Goal: Information Seeking & Learning: Learn about a topic

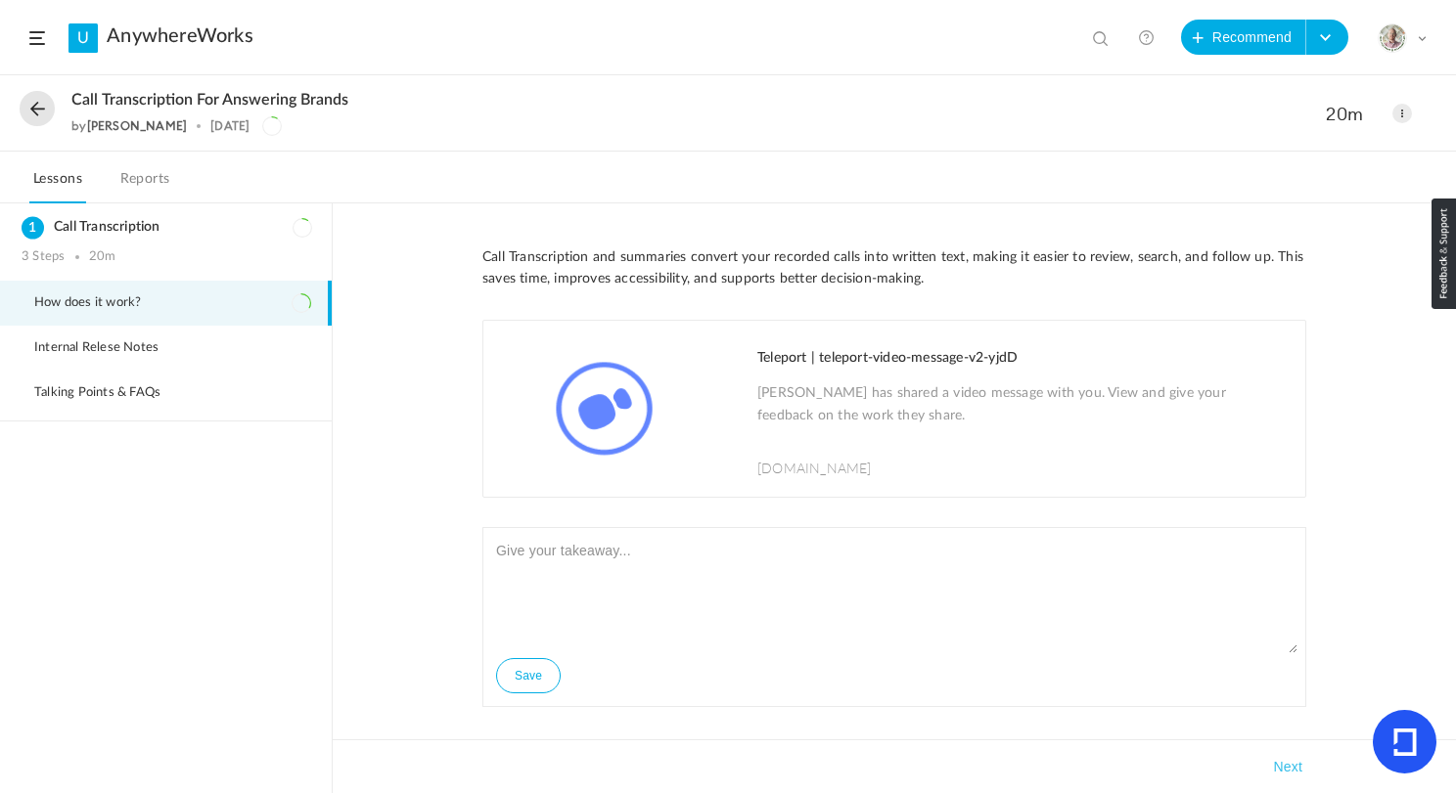
scroll to position [3610, 0]
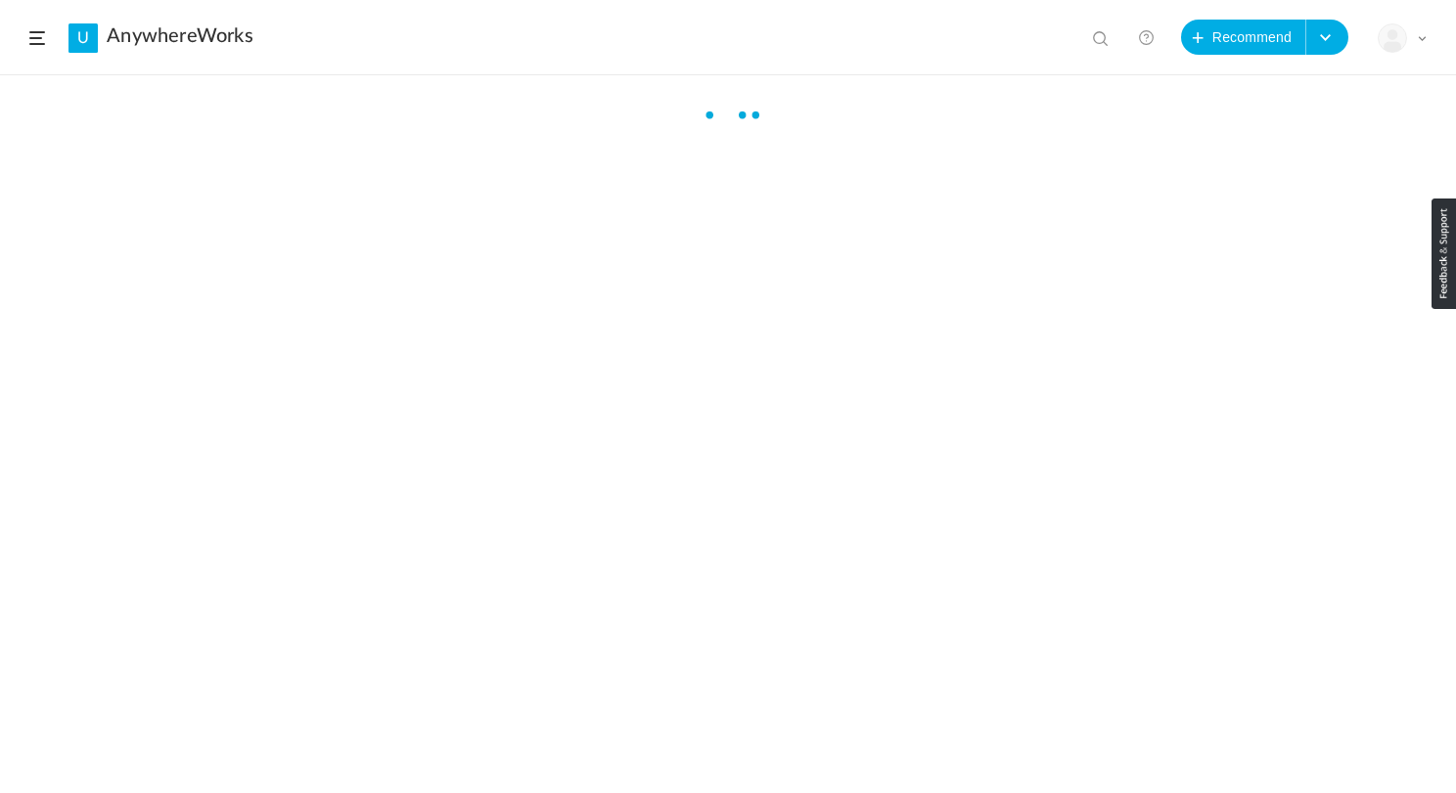
scroll to position [3610, 0]
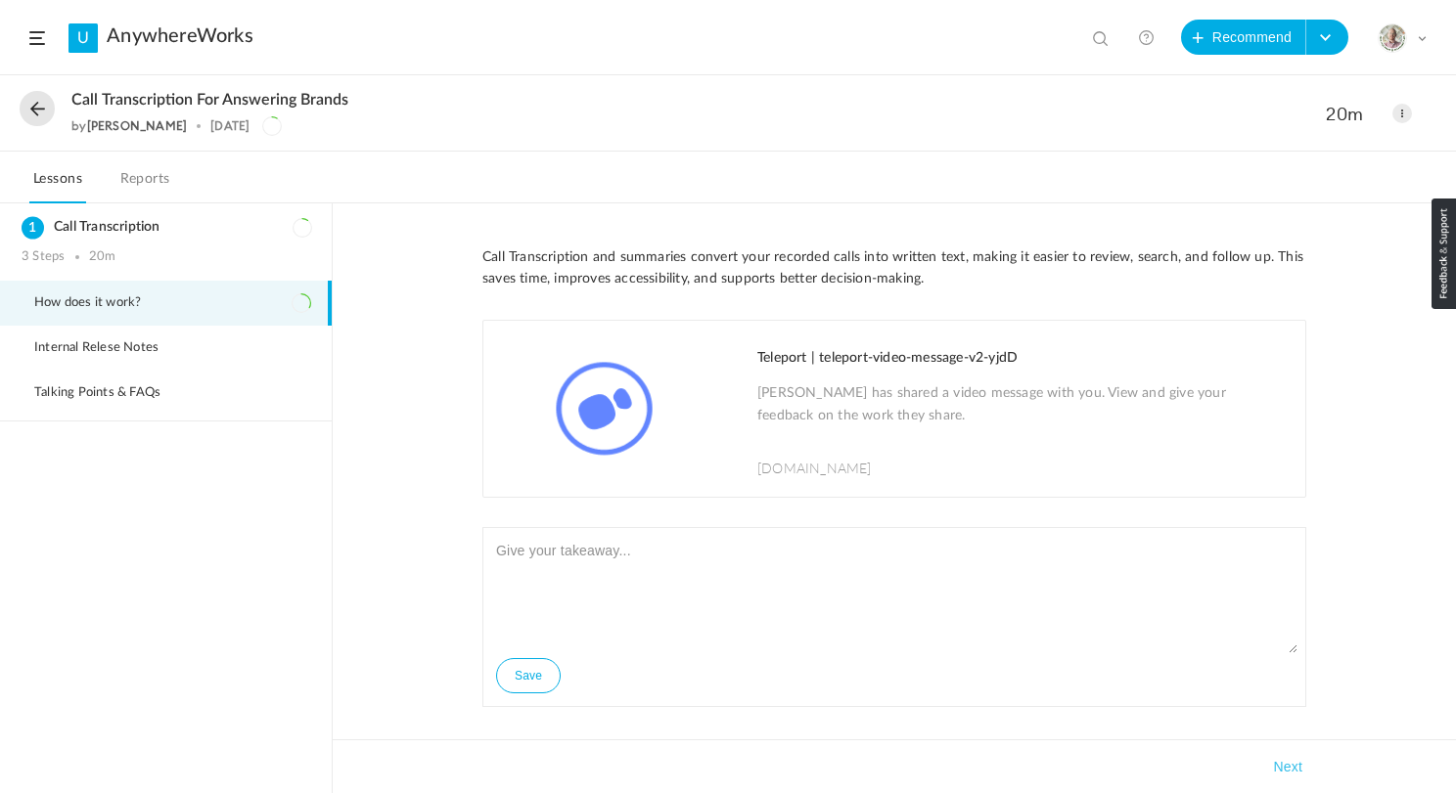
click at [37, 108] on button at bounding box center [37, 108] width 35 height 35
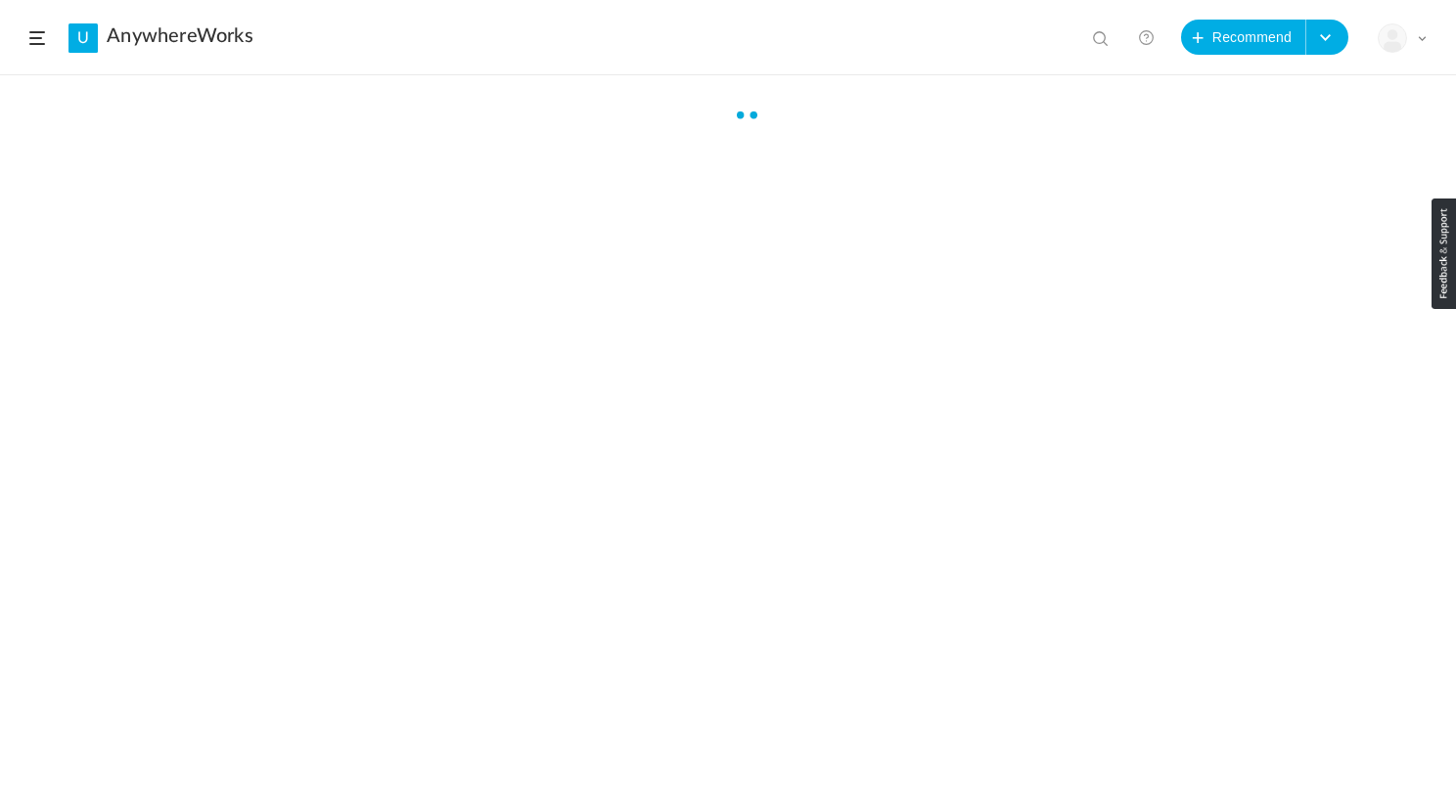
scroll to position [3610, 0]
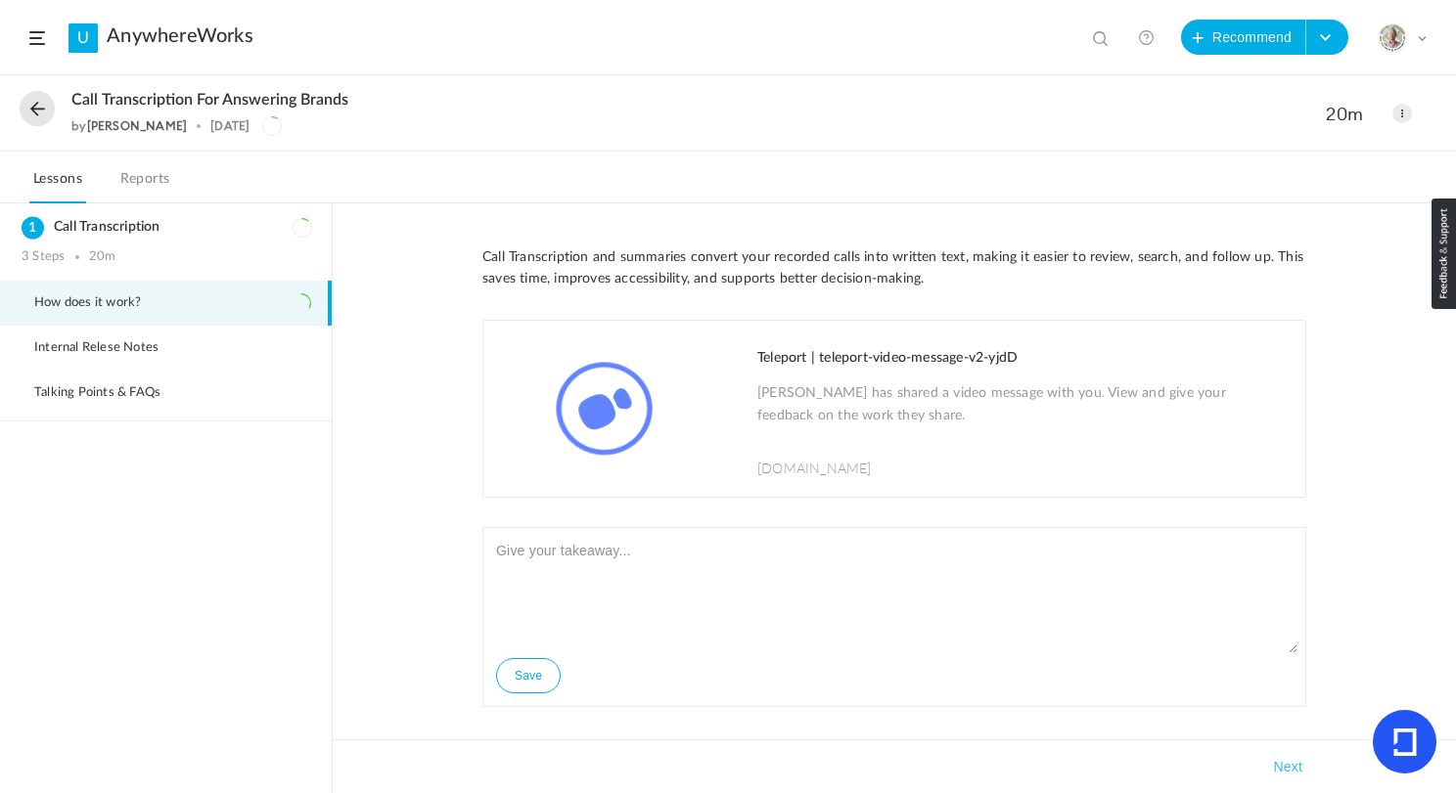
click at [34, 102] on button at bounding box center [37, 108] width 35 height 35
click at [773, 390] on p "[PERSON_NAME] has shared a video message with you. View and give your feedback …" at bounding box center [1021, 407] width 528 height 49
click at [617, 560] on textarea at bounding box center [894, 594] width 806 height 117
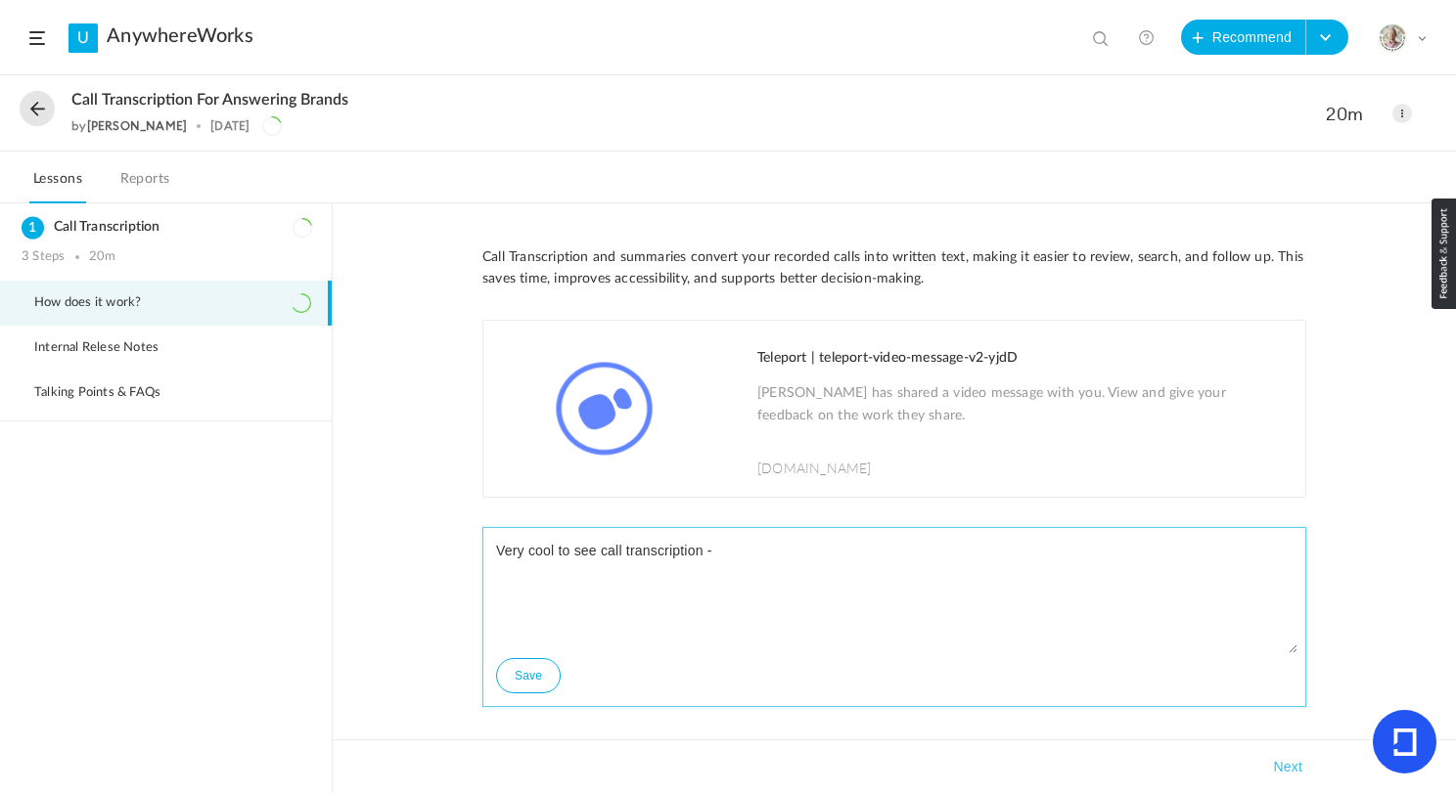
click at [750, 549] on textarea "Very cool to see call transcription -" at bounding box center [894, 594] width 806 height 117
type textarea "Very cool to see call transcription - I have used it and it has been very helpf…"
click at [531, 671] on button "Save" at bounding box center [528, 675] width 65 height 35
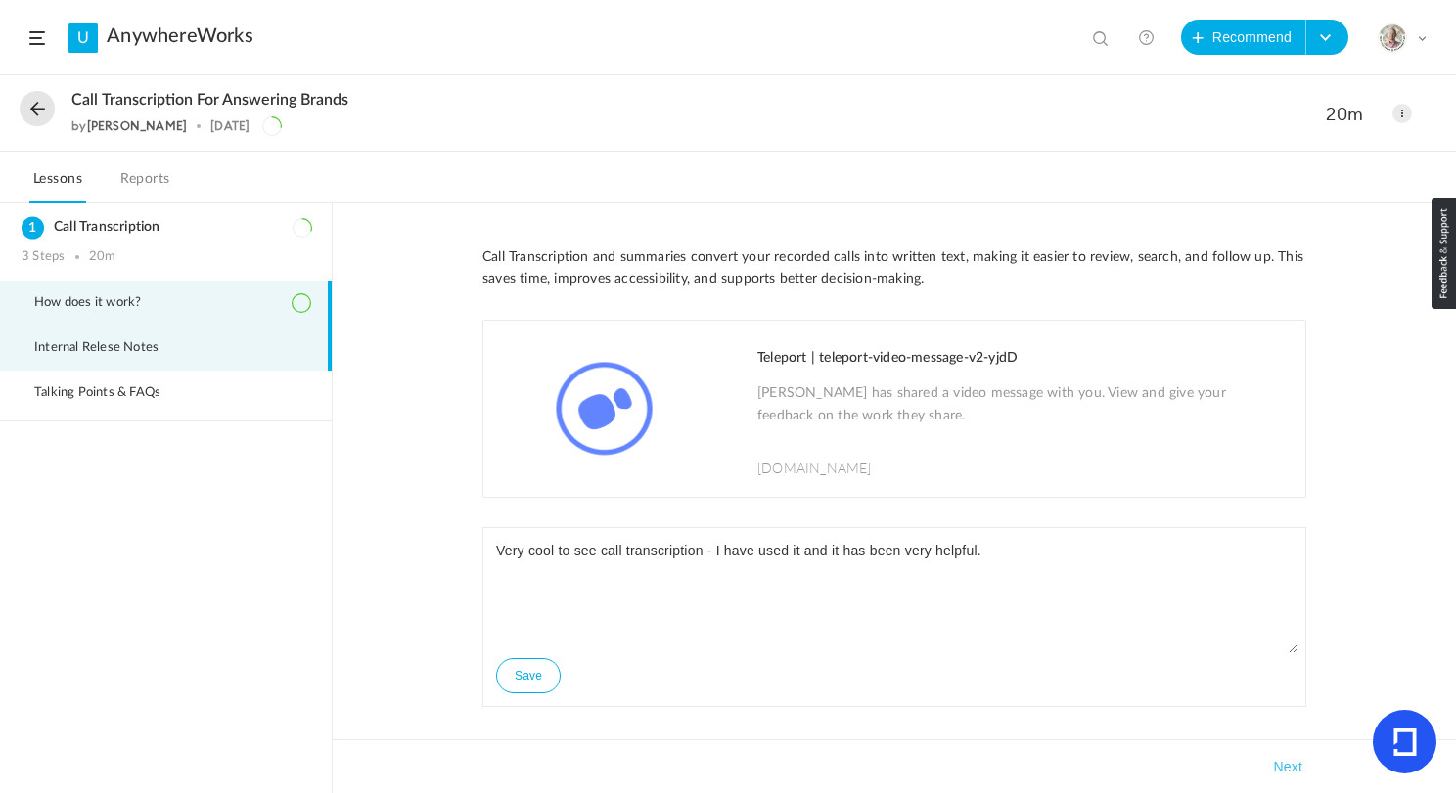
click at [156, 343] on span "Internal Relese Notes" at bounding box center [108, 348] width 149 height 16
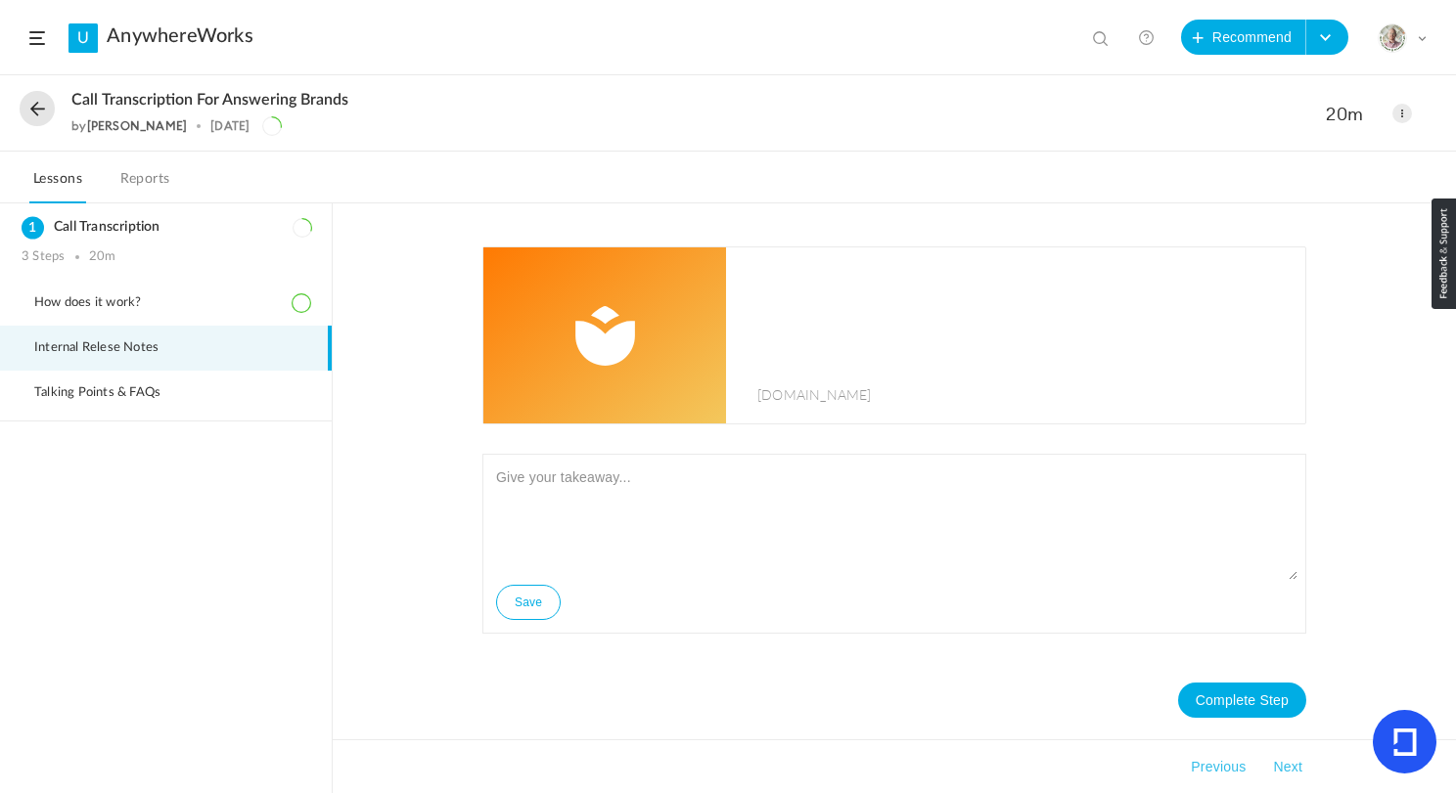
click at [637, 331] on img at bounding box center [604, 336] width 243 height 176
click at [585, 505] on textarea at bounding box center [894, 521] width 806 height 117
paste textarea "I have to say the release notes are very helpful. They give you the screenshots…"
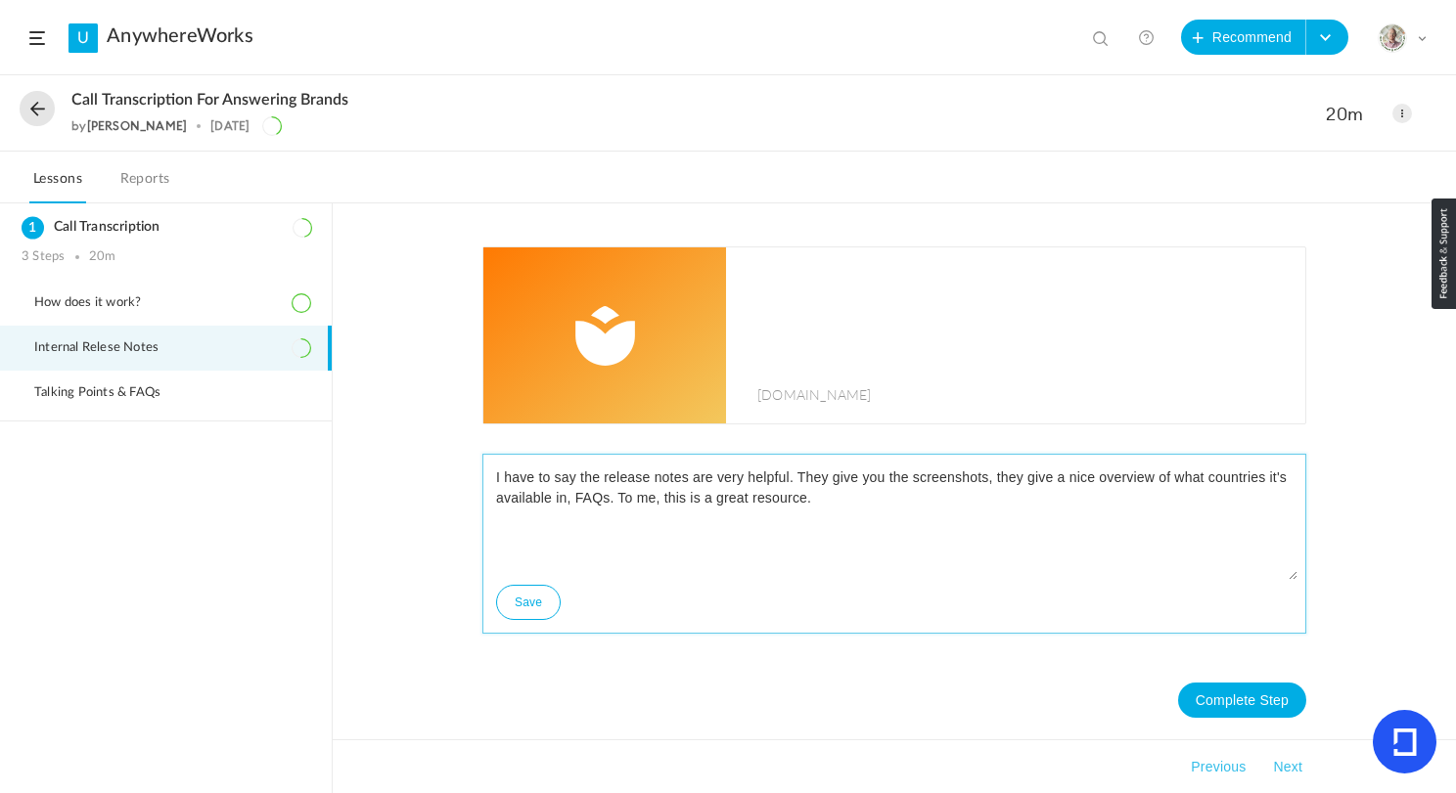
type textarea "I have to say the release notes are very helpful. They give you the screenshots…"
click at [528, 594] on button "Save" at bounding box center [528, 602] width 65 height 35
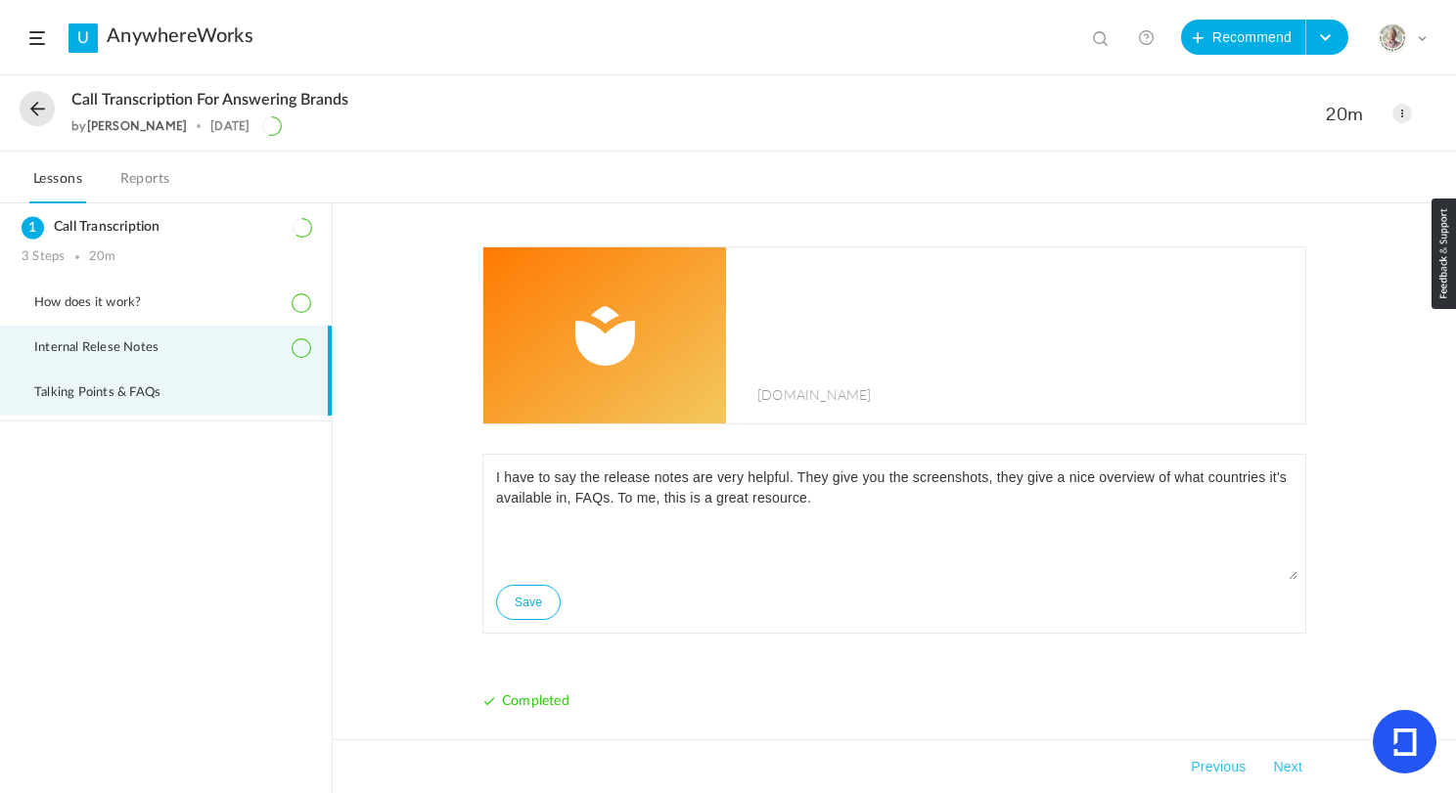
click at [160, 388] on span "Talking Points & FAQs" at bounding box center [109, 393] width 151 height 16
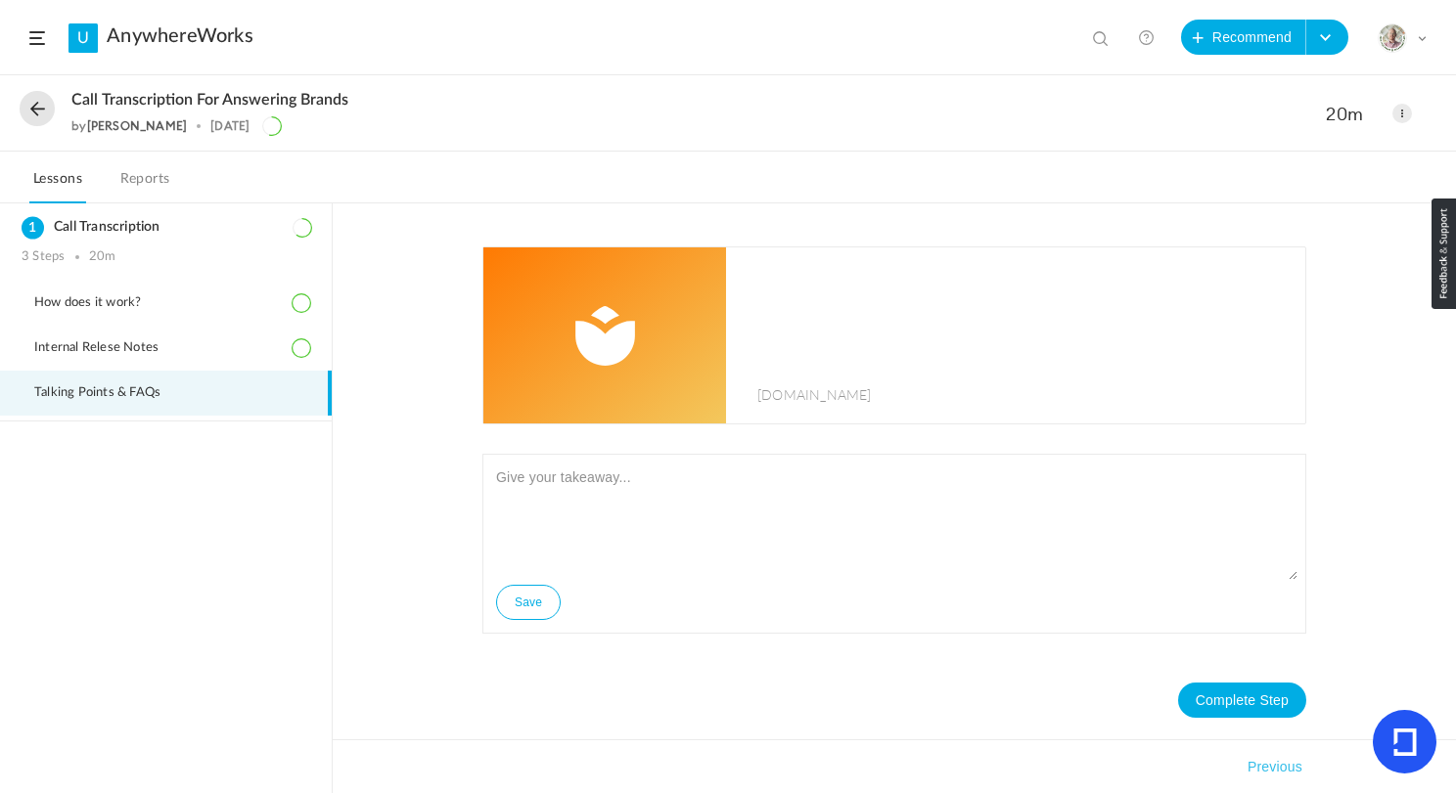
click at [663, 346] on img at bounding box center [604, 336] width 243 height 176
click at [668, 516] on textarea at bounding box center [894, 521] width 806 height 117
paste textarea "I appreciate the document on how to pitch. Also, the go-live dates and other th…"
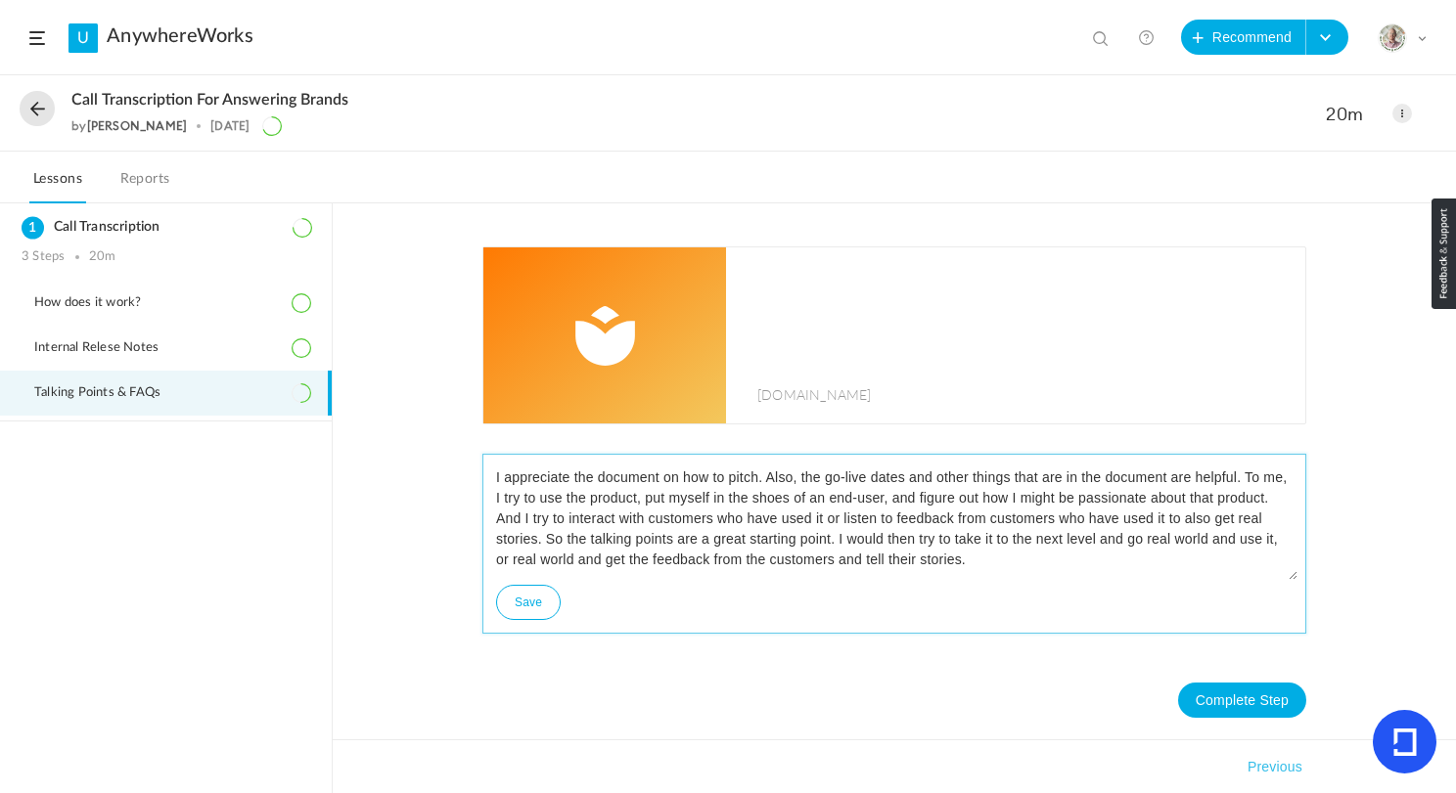
type textarea "I appreciate the document on how to pitch. Also, the go-live dates and other th…"
click at [518, 602] on button "Save" at bounding box center [528, 602] width 65 height 35
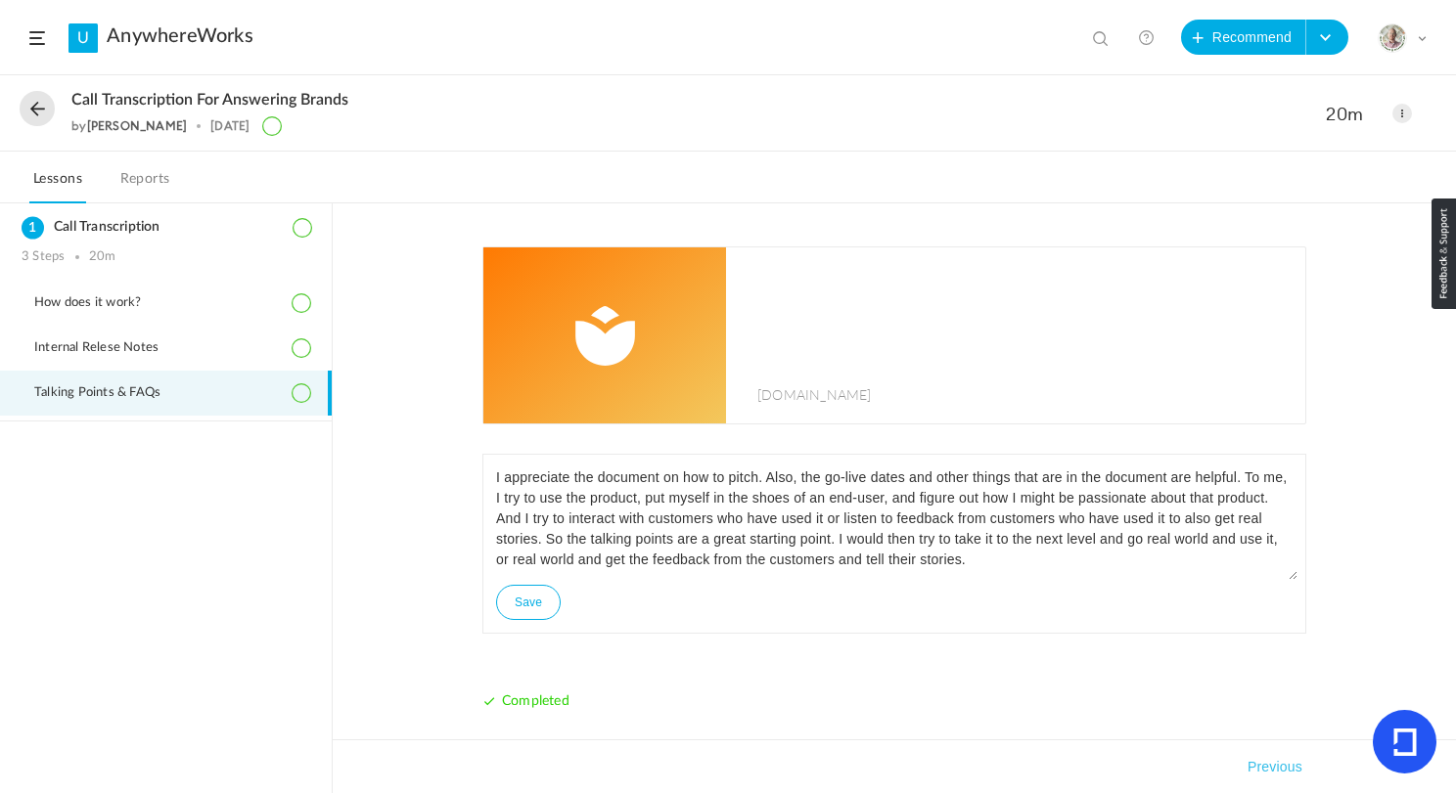
click at [38, 29] on header "U AnywhereWorks View all No results Recommend Create Course My Profile Universi…" at bounding box center [728, 37] width 1456 height 75
click at [38, 35] on span at bounding box center [37, 38] width 16 height 14
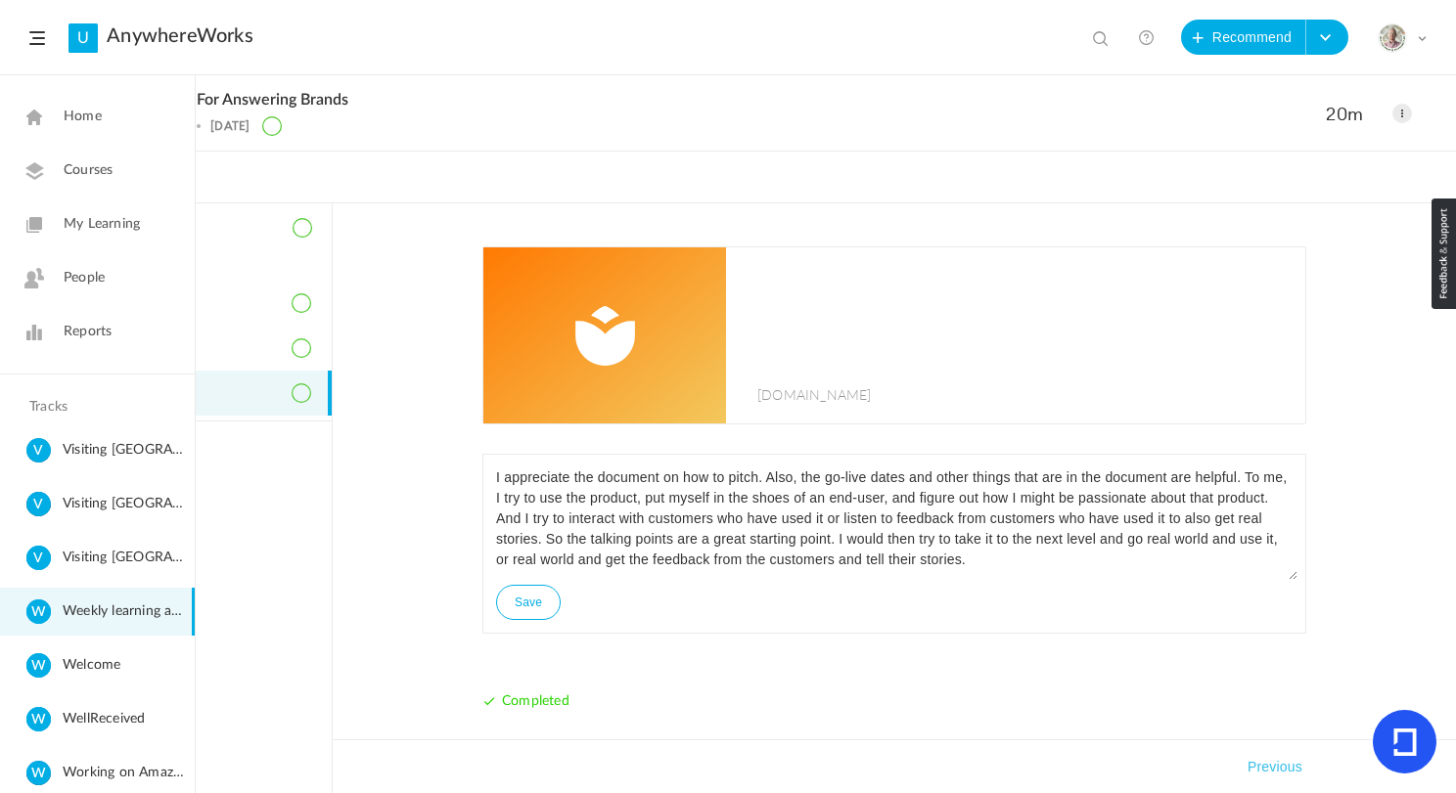
click at [103, 214] on span "My Learning" at bounding box center [102, 224] width 76 height 21
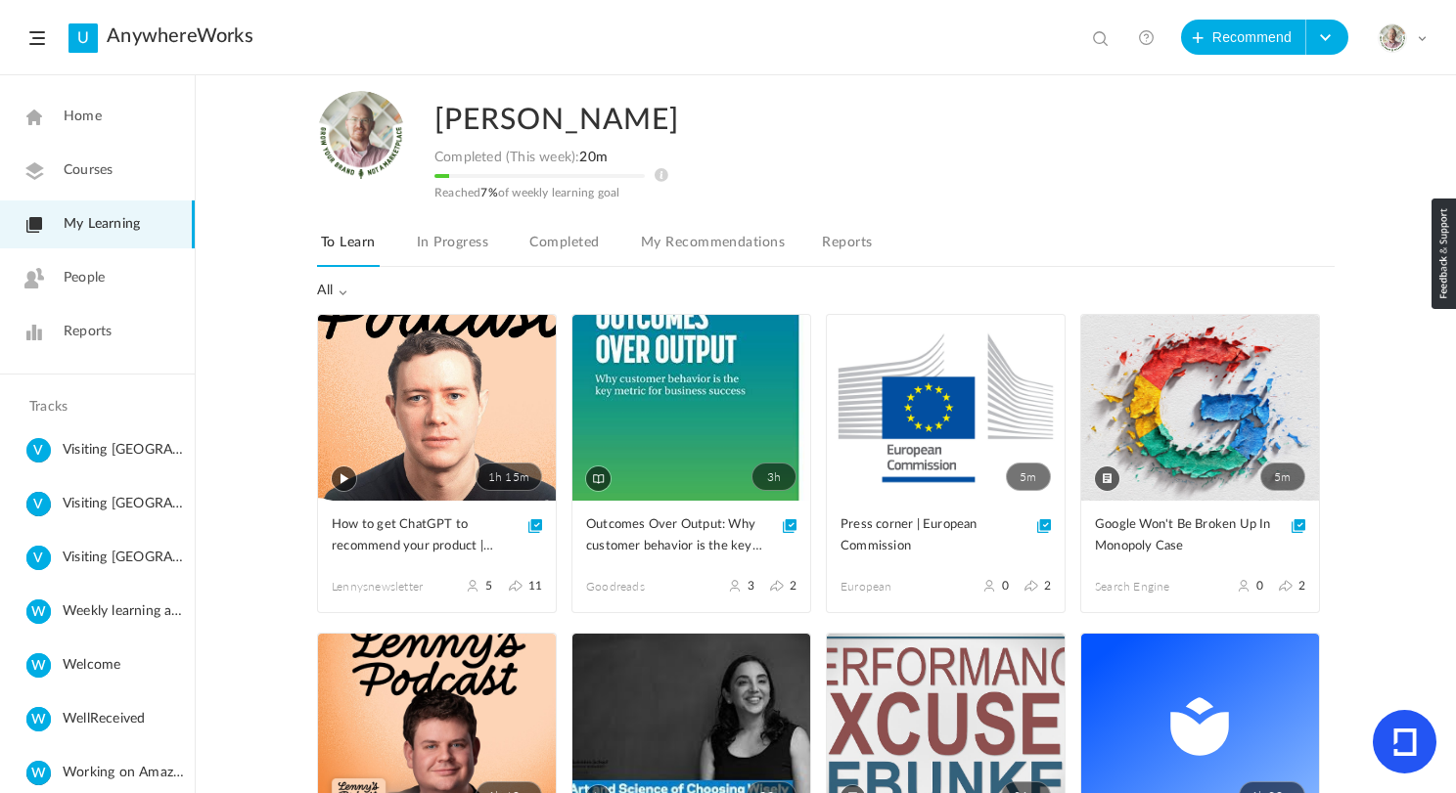
click at [1095, 41] on span at bounding box center [1103, 40] width 20 height 20
type input "outcomes"
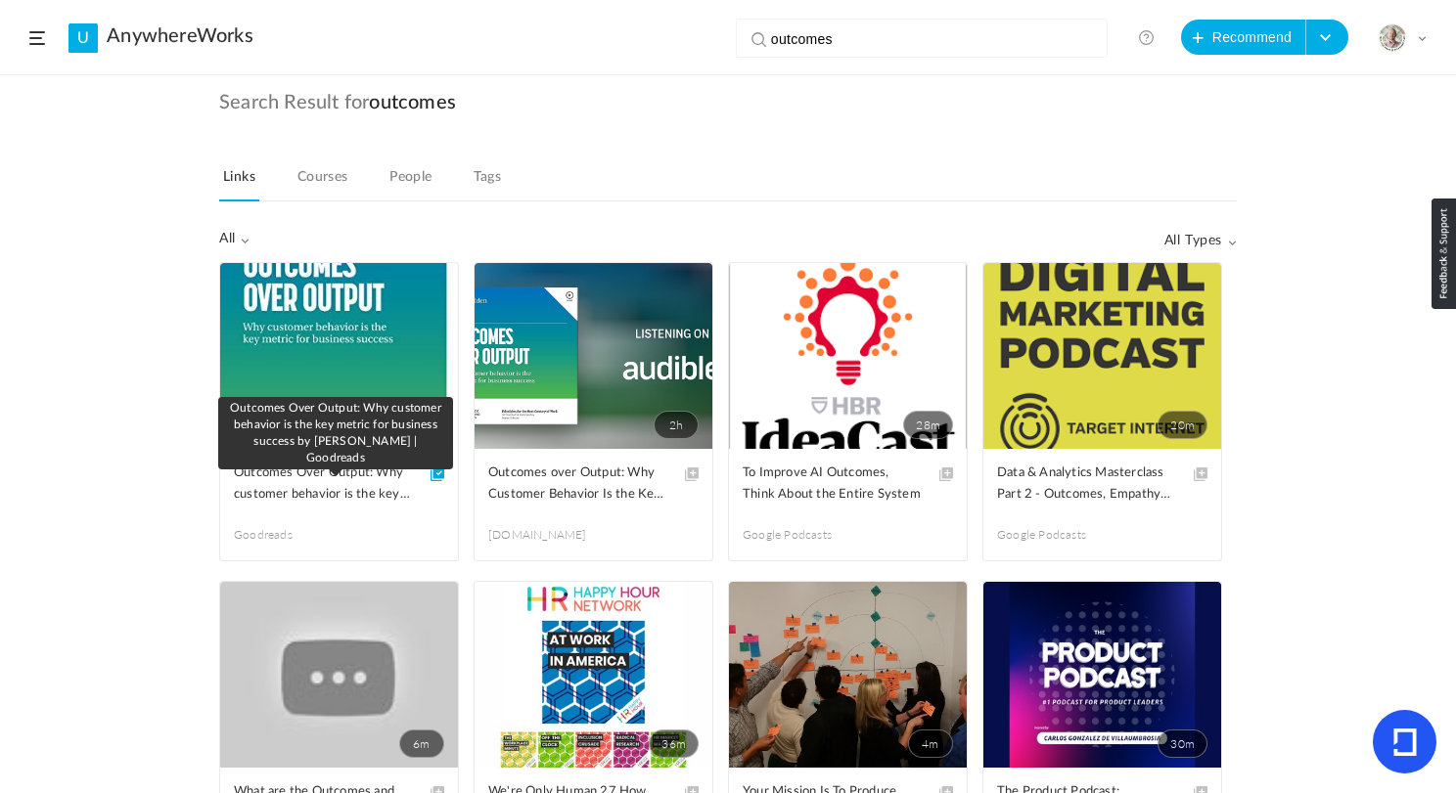
click at [293, 482] on span "Outcomes Over Output: Why customer behavior is the key metric for business succ…" at bounding box center [324, 484] width 181 height 43
